Goal: Task Accomplishment & Management: Complete application form

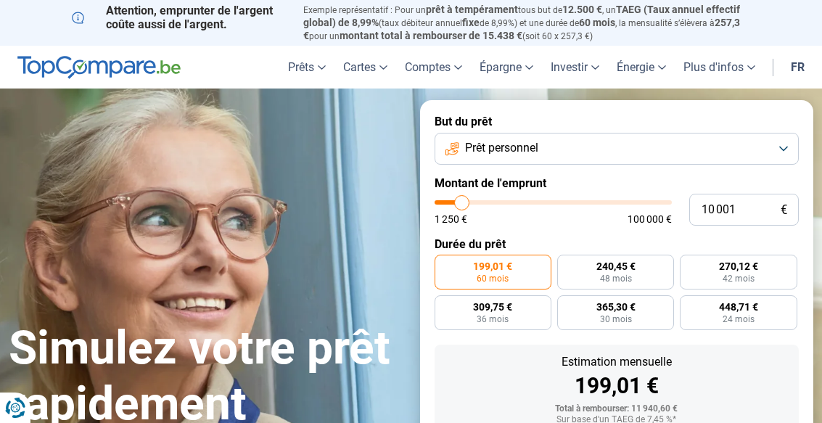
type input "13 500"
type input "13500"
type input "14 500"
type input "14500"
type input "15 500"
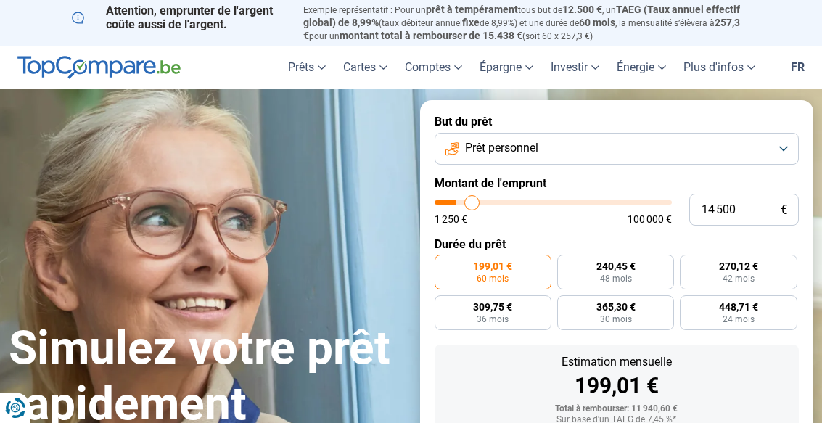
type input "15500"
type input "17 250"
type input "17250"
type input "18 750"
type input "18750"
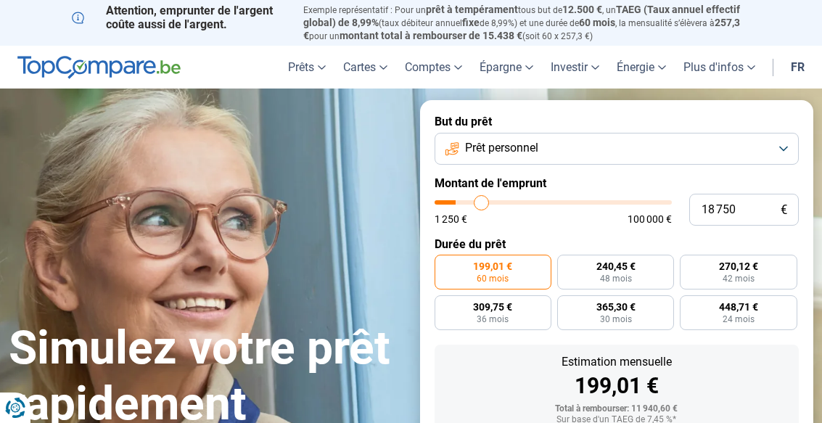
type input "20 500"
type input "20500"
type input "22 000"
type input "22000"
type input "24 000"
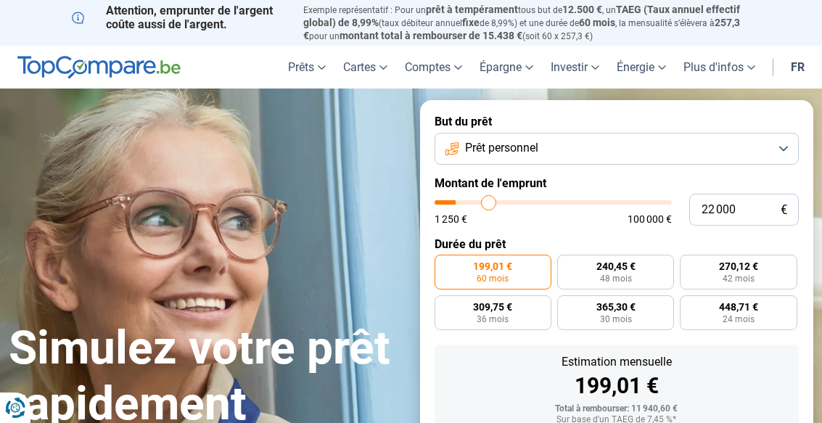
type input "24000"
type input "25 500"
type input "25500"
type input "26 750"
type input "26750"
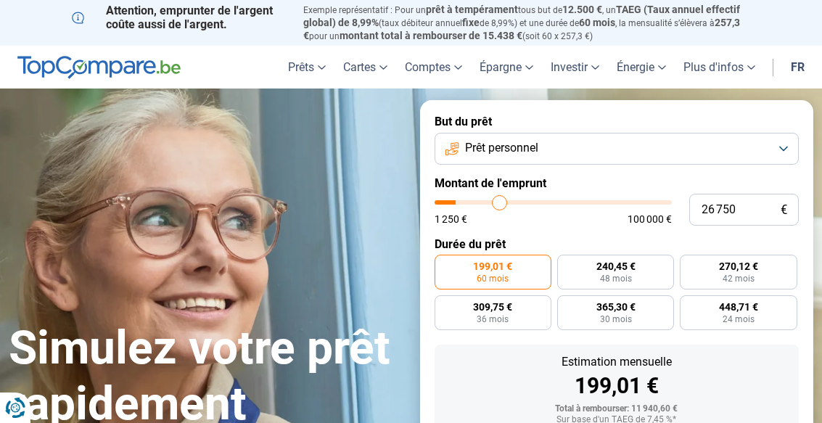
type input "28 500"
type input "28500"
type input "29 750"
type input "29750"
type input "31 500"
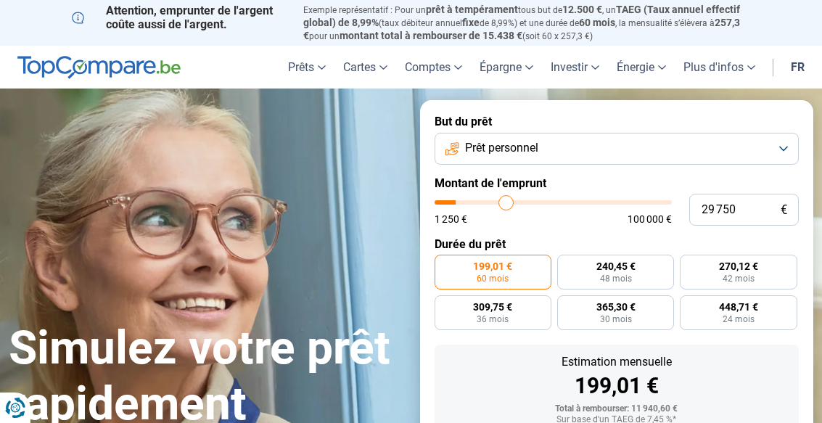
type input "31500"
type input "32 750"
type input "32750"
type input "34 000"
type input "34000"
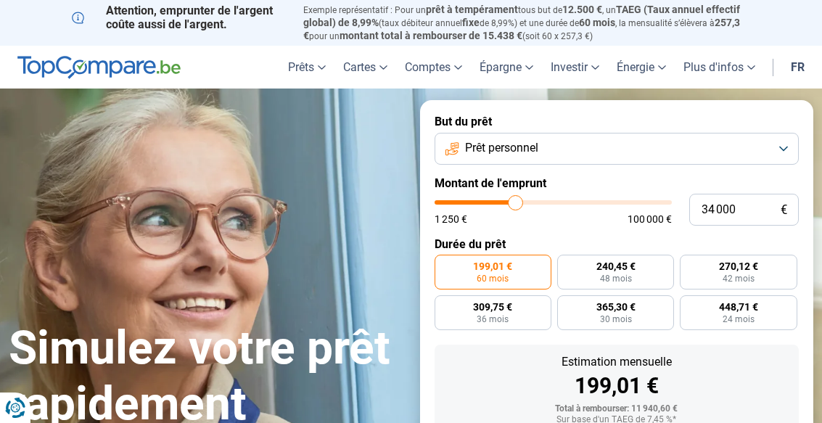
type input "35 250"
type input "35250"
type input "37 000"
type input "37000"
type input "38 500"
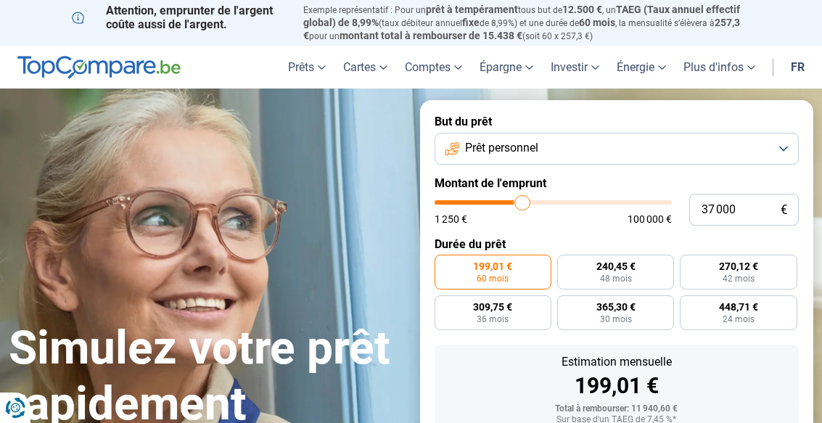
type input "38500"
type input "40 250"
type input "40250"
type input "41 750"
type input "41750"
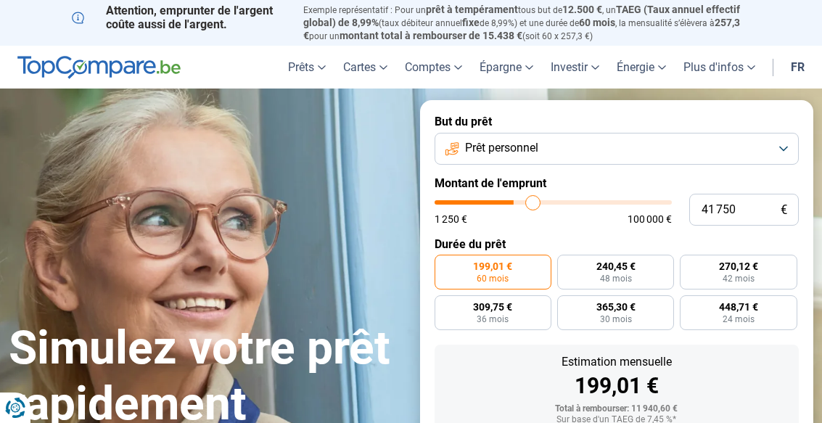
type input "43 000"
type input "43000"
type input "44 250"
type input "44250"
type input "45 750"
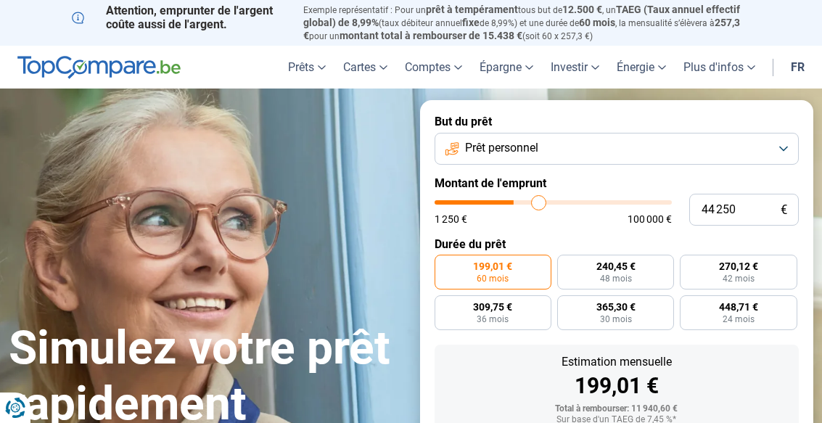
type input "45750"
type input "47 000"
type input "47000"
type input "48 250"
type input "48250"
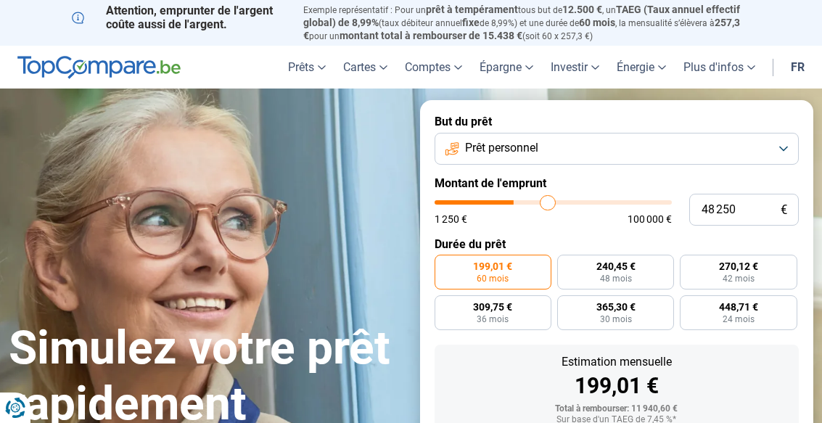
type input "49 500"
type input "49500"
type input "50 750"
type input "50750"
type input "51 750"
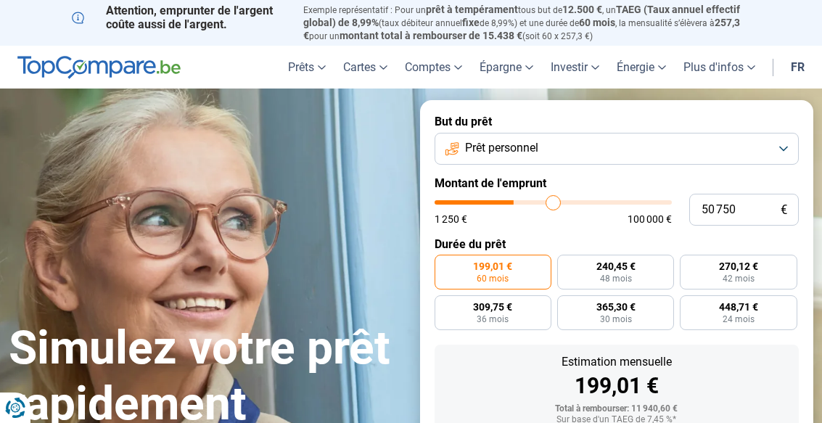
type input "51750"
type input "53 000"
type input "53000"
type input "54 750"
type input "54750"
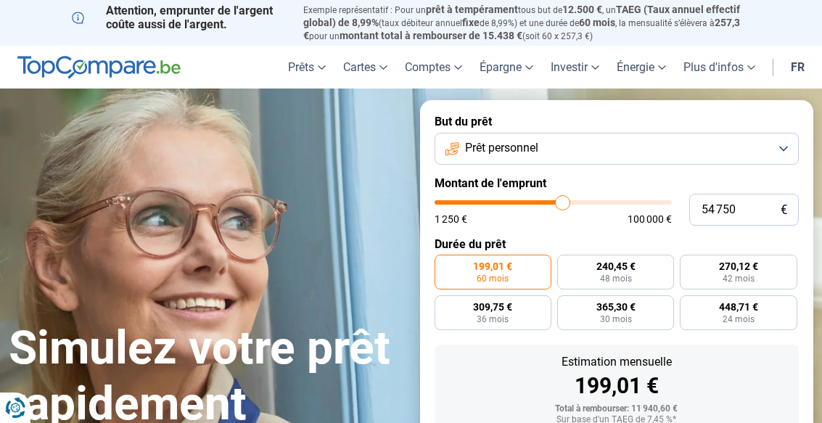
type input "56 000"
type input "56000"
type input "57 250"
type input "57250"
type input "58 500"
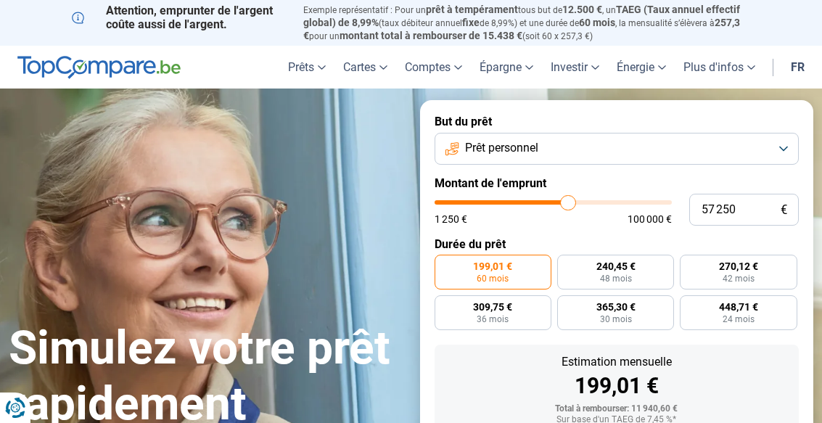
type input "58500"
type input "60 000"
type input "60000"
type input "60 750"
type input "60750"
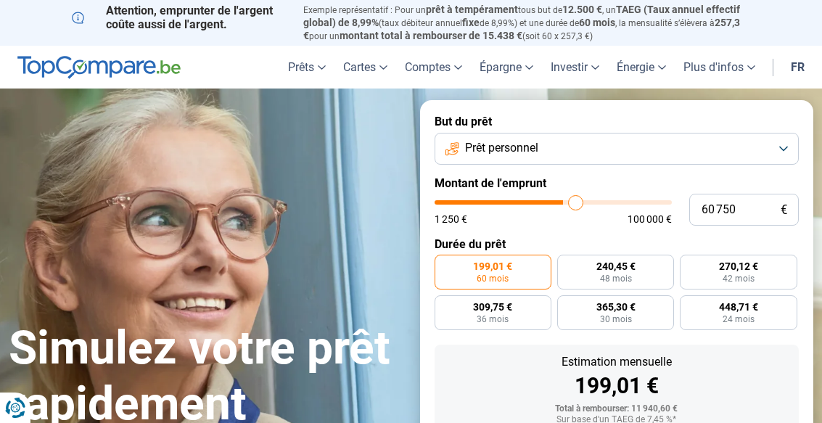
type input "62 250"
type input "62250"
type input "63 250"
type input "63250"
type input "63 750"
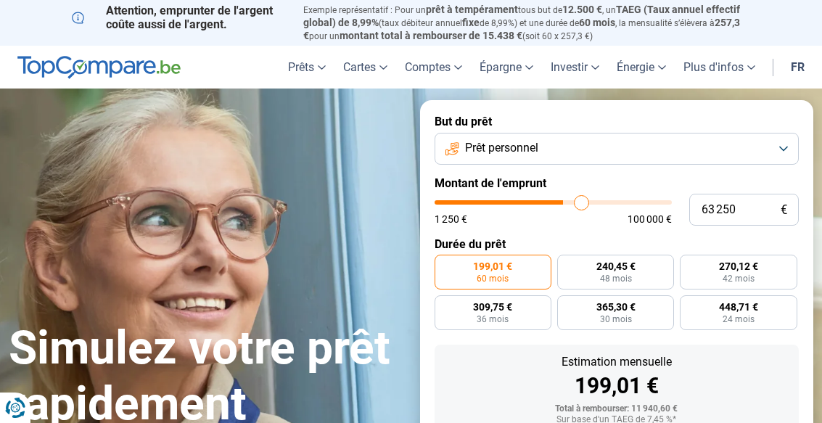
type input "63750"
type input "64 750"
type input "64750"
type input "65 000"
type input "65000"
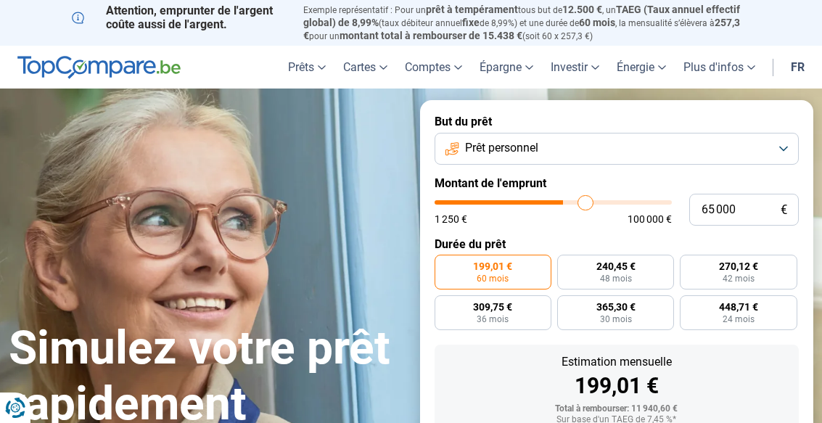
type input "65 750"
type input "65750"
type input "66 250"
type input "66250"
type input "67 000"
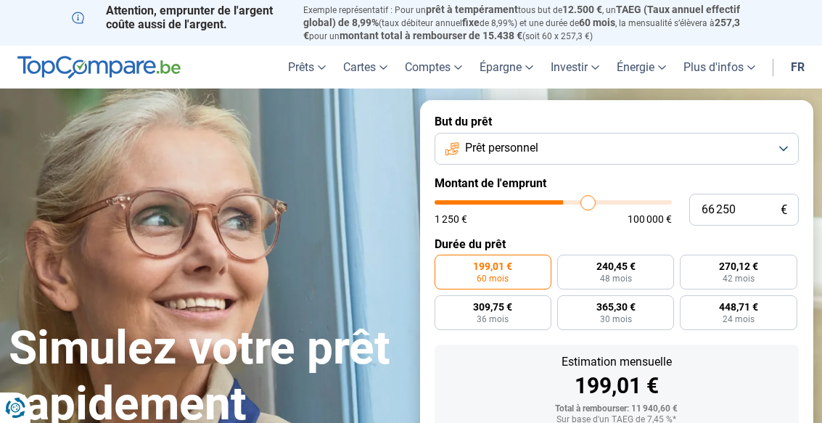
type input "67000"
type input "67 750"
type input "67750"
type input "68 250"
type input "68250"
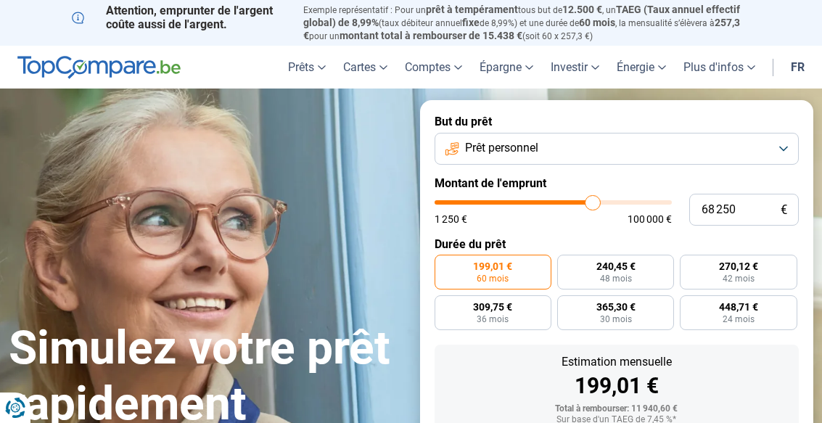
type input "69 000"
type input "69000"
type input "70 000"
type input "70000"
type input "70 500"
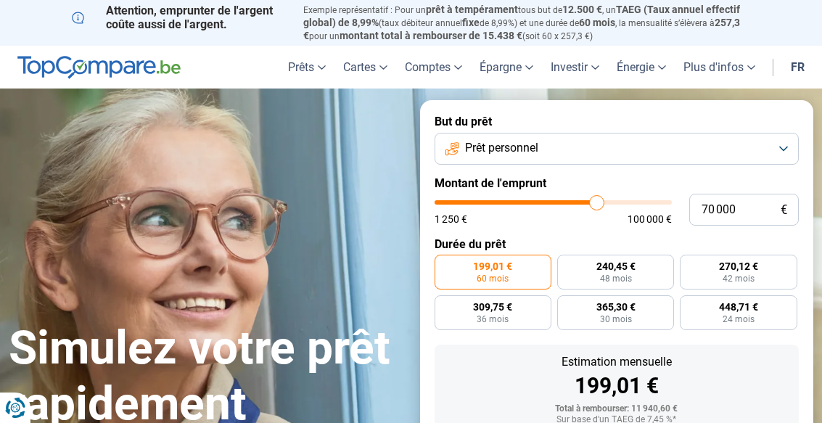
type input "70500"
type input "71 250"
type input "71250"
type input "71 500"
type input "71500"
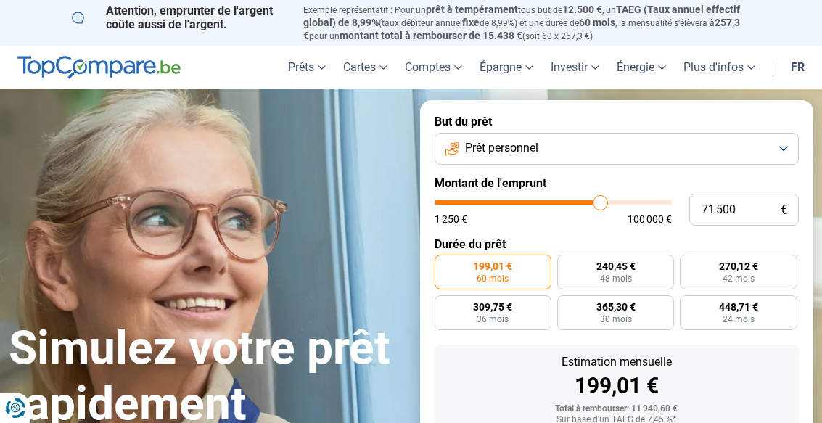
type input "72 250"
type input "72250"
type input "72 500"
type input "72500"
type input "72 750"
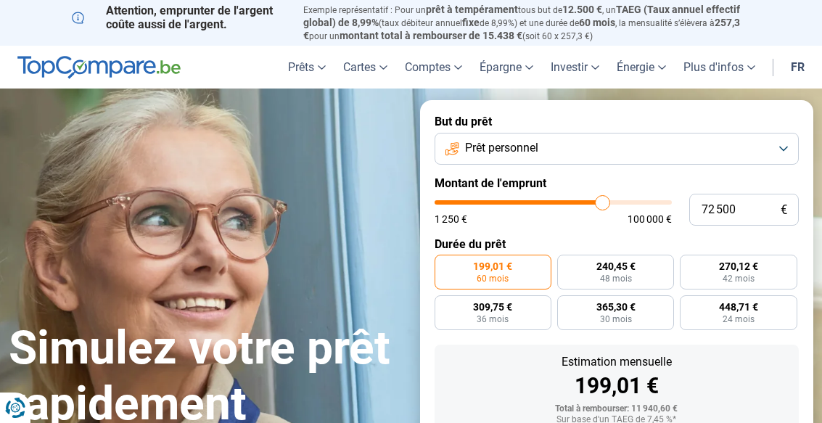
type input "72750"
type input "73 500"
type input "73500"
type input "73 750"
type input "73750"
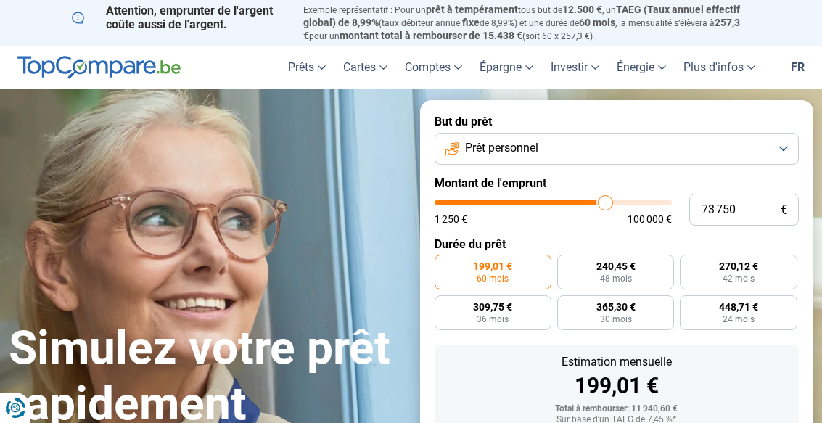
type input "74 250"
type input "74250"
type input "74 750"
type input "74750"
type input "75 000"
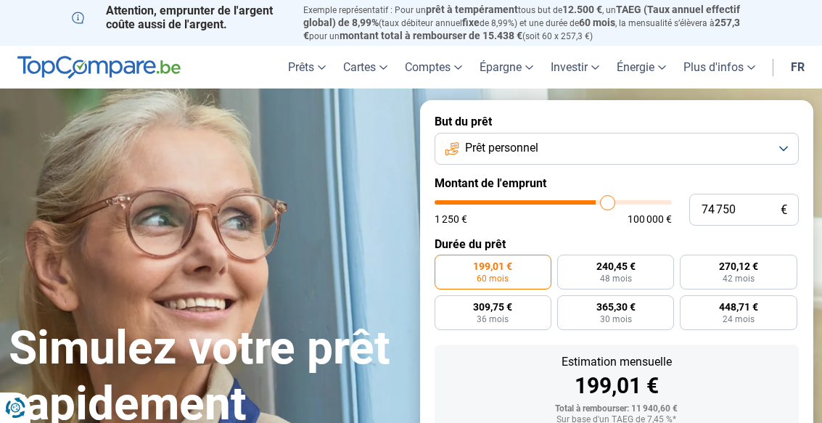
type input "75000"
type input "75 500"
type input "75500"
type input "75 750"
type input "75750"
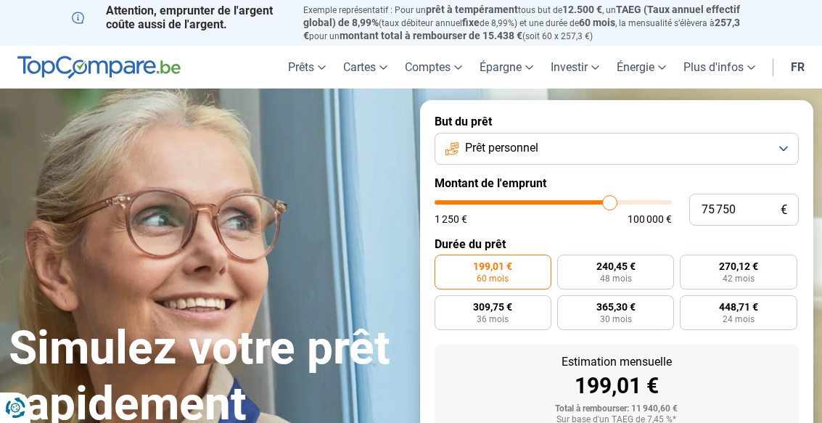
type input "76 000"
type input "76000"
type input "76 500"
type input "76500"
type input "76 750"
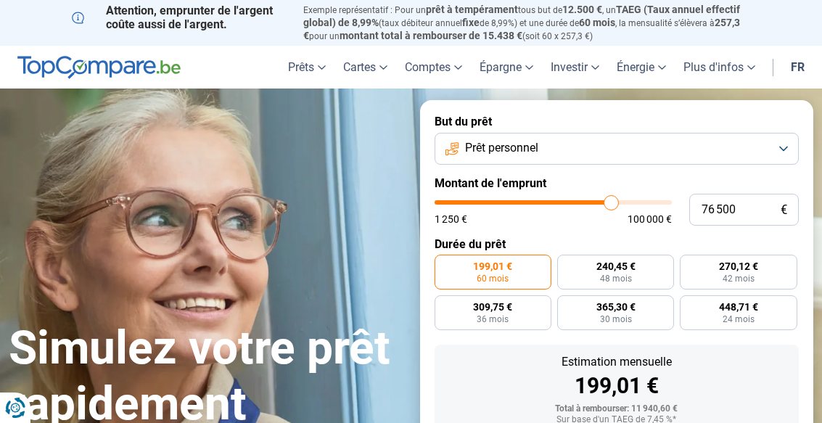
type input "76750"
type input "77 000"
type input "77000"
type input "77 500"
type input "77500"
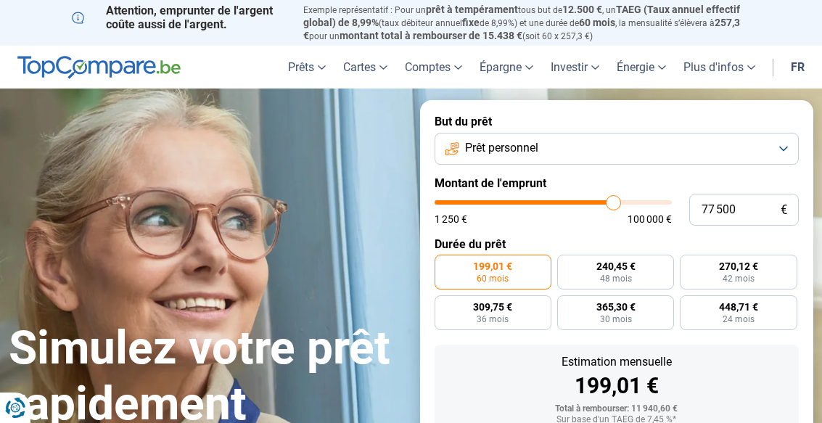
type input "77 750"
type input "77750"
type input "78 000"
type input "78000"
type input "78 250"
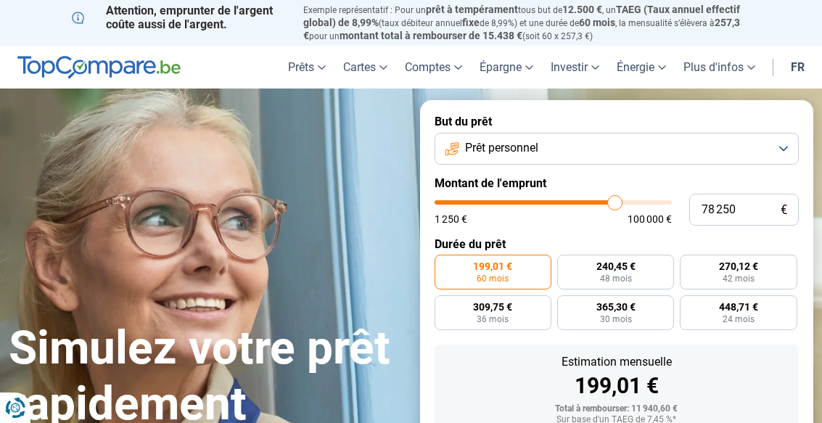
type input "78250"
type input "78 750"
type input "78750"
type input "79 000"
type input "79000"
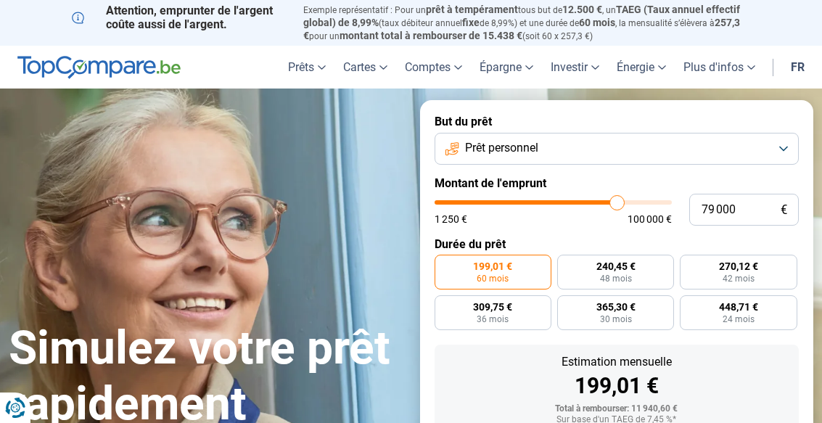
type input "79 250"
type input "79250"
type input "79 750"
type input "79750"
type input "80 000"
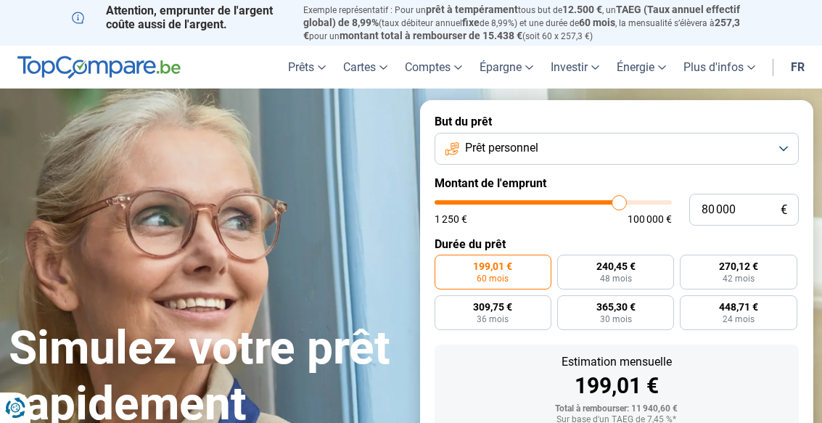
type input "80000"
radio input "false"
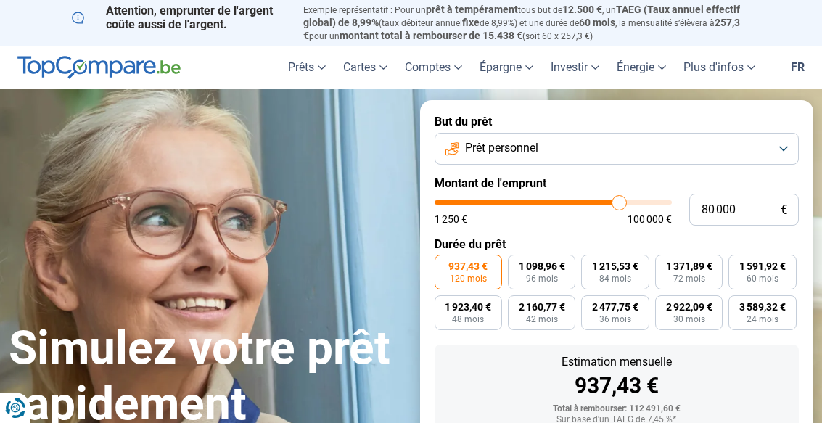
click at [788, 135] on button "Prêt personnel" at bounding box center [616, 149] width 365 height 32
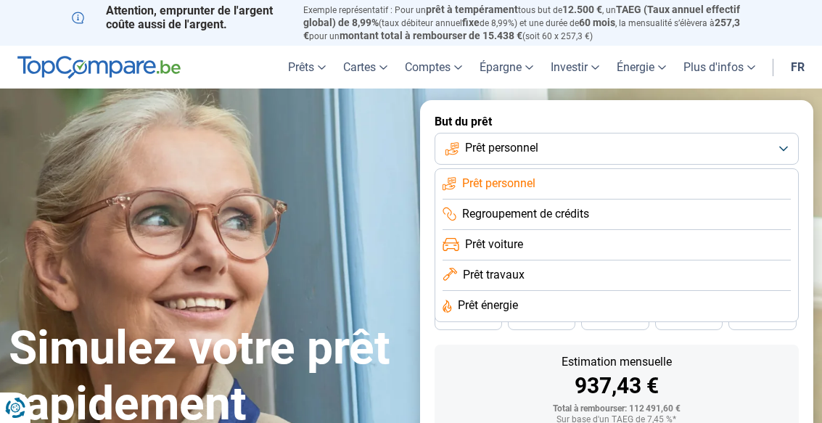
click at [558, 265] on li "Prêt travaux" at bounding box center [616, 275] width 349 height 30
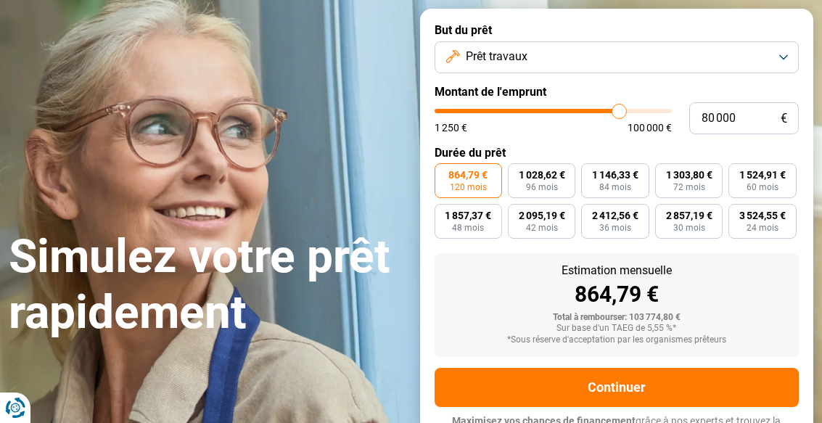
scroll to position [104, 0]
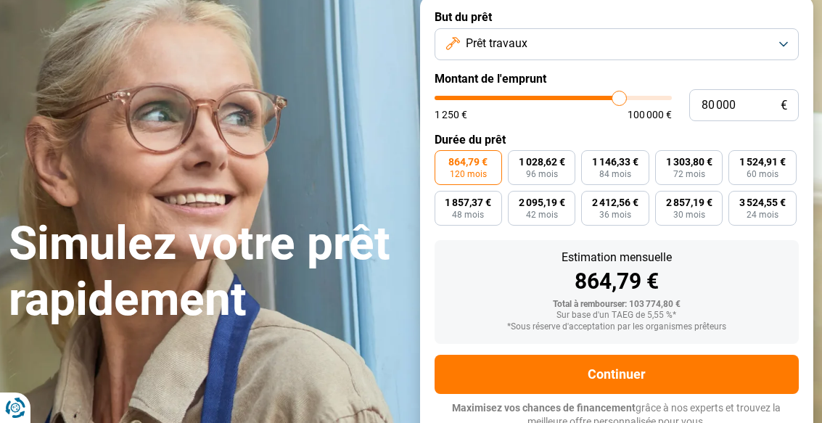
click at [780, 39] on button "Prêt travaux" at bounding box center [616, 44] width 365 height 32
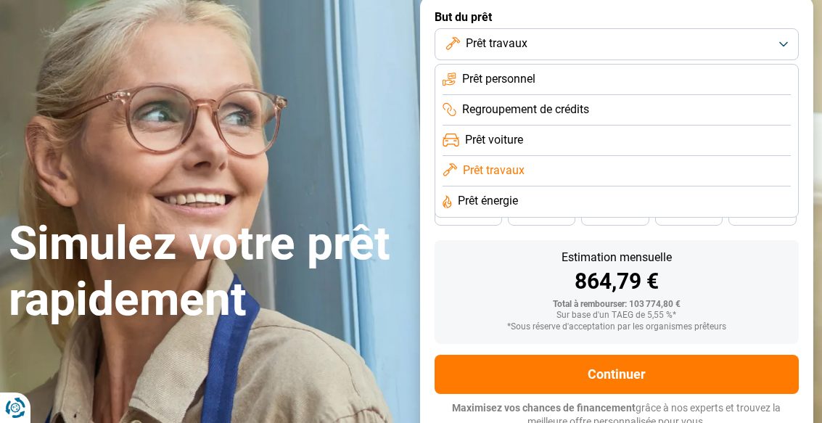
click at [602, 186] on li "Prêt énergie" at bounding box center [616, 201] width 349 height 30
